Goal: Navigation & Orientation: Understand site structure

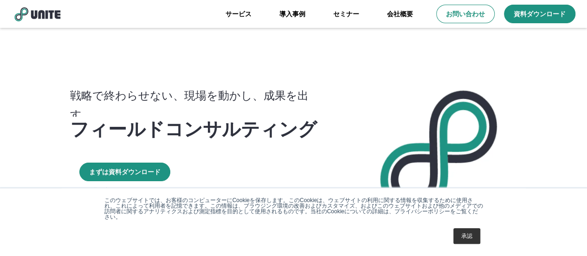
click at [468, 232] on link "承認" at bounding box center [467, 236] width 27 height 16
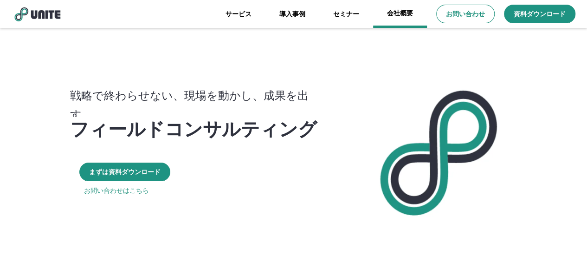
click at [409, 8] on link "会社概要" at bounding box center [400, 14] width 54 height 28
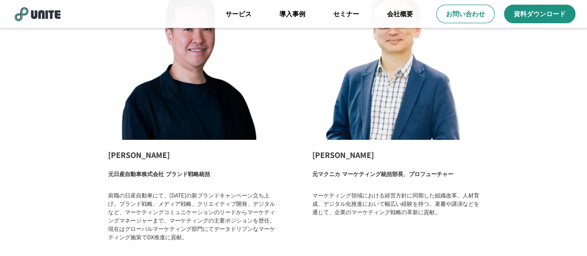
scroll to position [1633, 0]
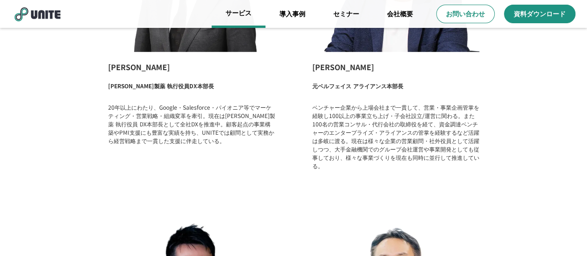
drag, startPoint x: 243, startPoint y: 46, endPoint x: 240, endPoint y: 12, distance: 34.0
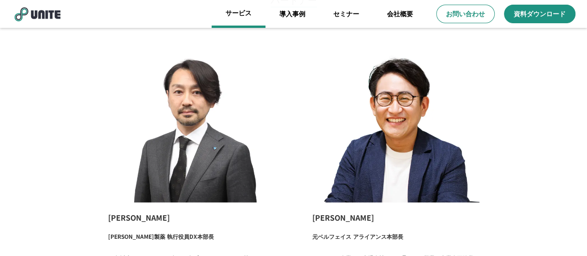
click at [240, 16] on link "サービス" at bounding box center [239, 14] width 54 height 28
click at [239, 15] on link "サービス" at bounding box center [239, 14] width 54 height 28
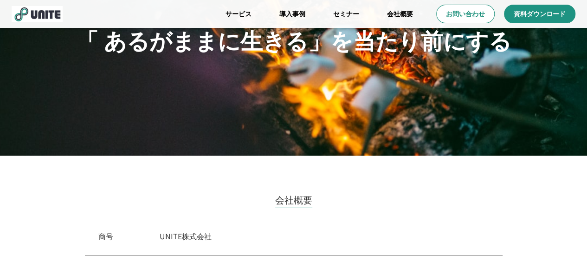
scroll to position [54, 0]
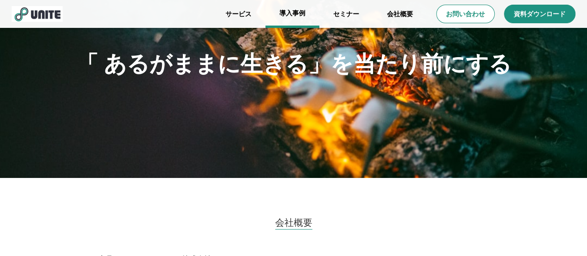
click at [303, 16] on link "導入事例" at bounding box center [293, 14] width 54 height 28
